Goal: Information Seeking & Learning: Compare options

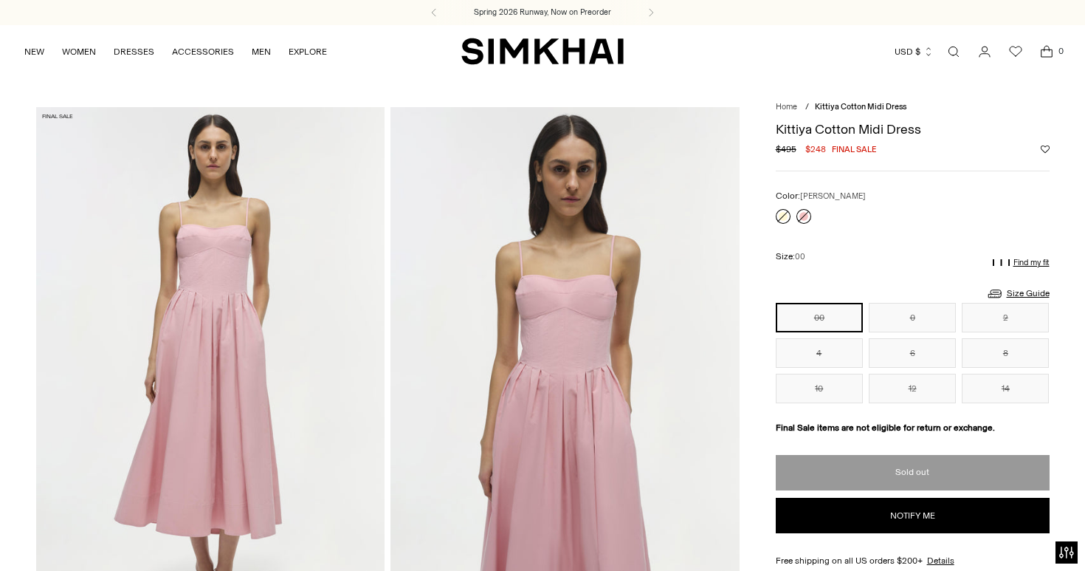
click at [805, 216] on link at bounding box center [804, 216] width 15 height 15
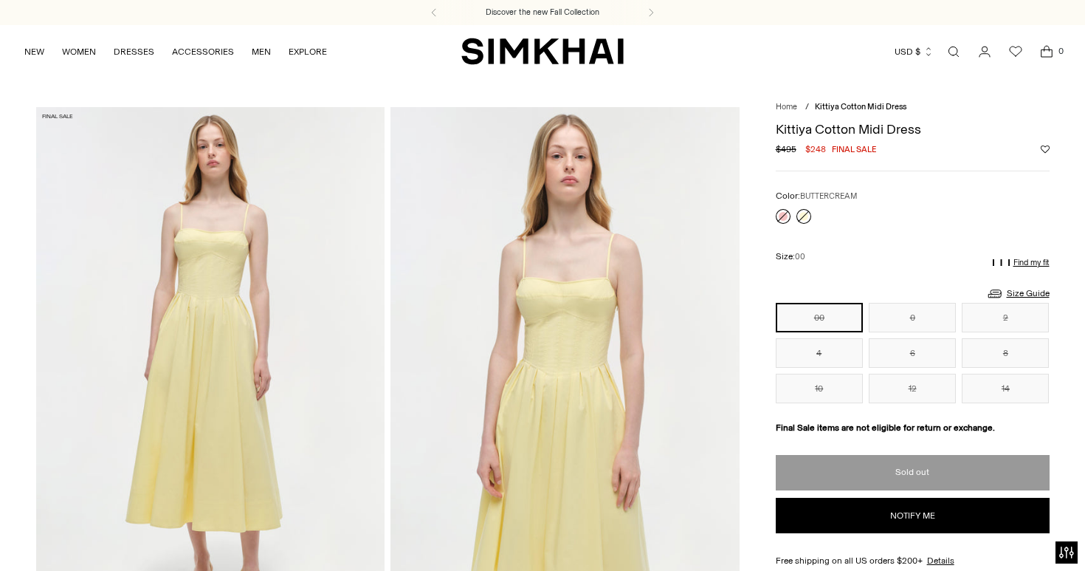
click at [804, 213] on link at bounding box center [804, 216] width 15 height 15
